Goal: Task Accomplishment & Management: Manage account settings

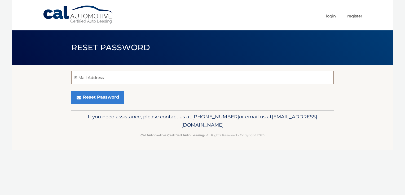
click at [125, 81] on input "E-Mail Address" at bounding box center [202, 77] width 262 height 13
type input "srowe28@comcast.net"
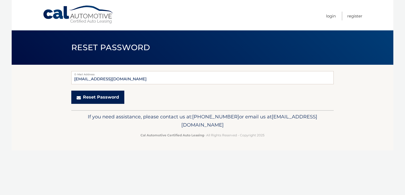
click at [97, 97] on button "Reset Password" at bounding box center [97, 97] width 53 height 13
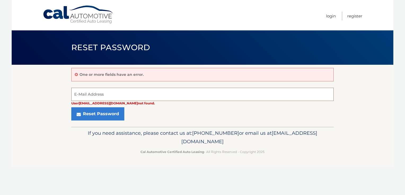
click at [91, 96] on input "E-Mail Address" at bounding box center [202, 94] width 262 height 13
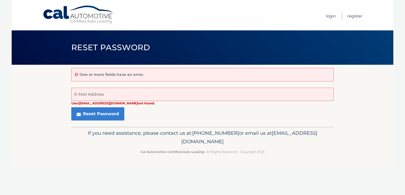
click at [71, 95] on section "One or more fields have an error. User [EMAIL_ADDRESS][DOMAIN_NAME] not found. …" at bounding box center [202, 96] width 381 height 62
click at [159, 74] on div "One or more fields have an error." at bounding box center [202, 75] width 262 height 14
click at [96, 74] on p "One or more fields have an error." at bounding box center [111, 74] width 64 height 5
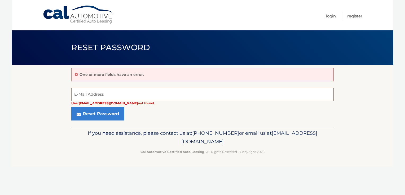
click at [90, 98] on input "E-Mail Address" at bounding box center [202, 94] width 262 height 13
type input "[EMAIL_ADDRESS][DOMAIN_NAME]"
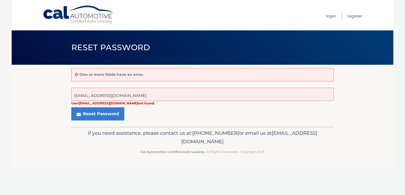
click at [146, 109] on div "Reset Password" at bounding box center [202, 114] width 262 height 13
click at [110, 113] on button "Reset Password" at bounding box center [97, 114] width 53 height 13
